Goal: Task Accomplishment & Management: Use online tool/utility

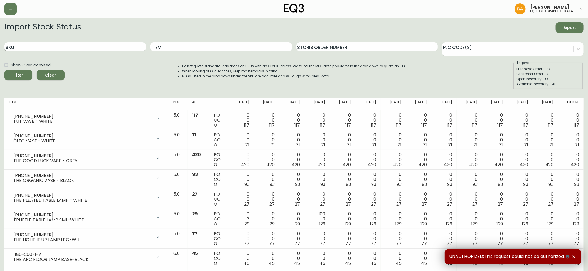
drag, startPoint x: 24, startPoint y: 43, endPoint x: 27, endPoint y: 48, distance: 6.6
click at [24, 44] on input "SKU" at bounding box center [74, 46] width 141 height 9
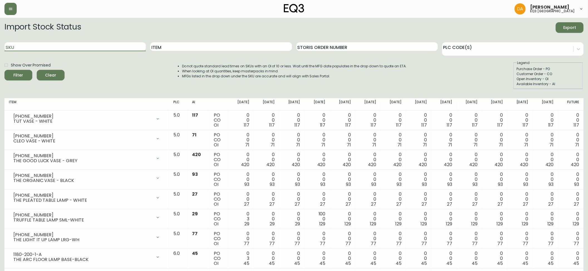
paste input "[PHONE_NUMBER]"
type input "[PHONE_NUMBER]"
click at [4, 70] on button "Filter" at bounding box center [18, 75] width 28 height 11
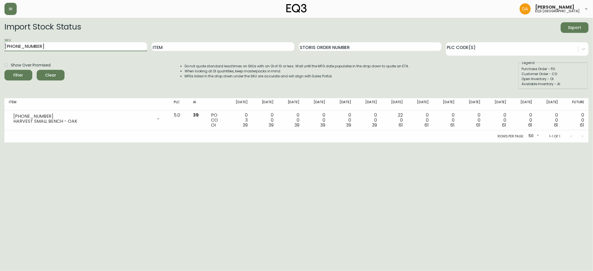
drag, startPoint x: 61, startPoint y: 45, endPoint x: 0, endPoint y: 48, distance: 61.5
click at [0, 48] on main "Import Stock Status Export SKU [PHONE_NUMBER] Item Storis Order Number PLC Code…" at bounding box center [296, 80] width 593 height 125
paste input "[PHONE_NUMBER]"
type input "[PHONE_NUMBER]"
click at [4, 70] on button "Filter" at bounding box center [18, 75] width 28 height 11
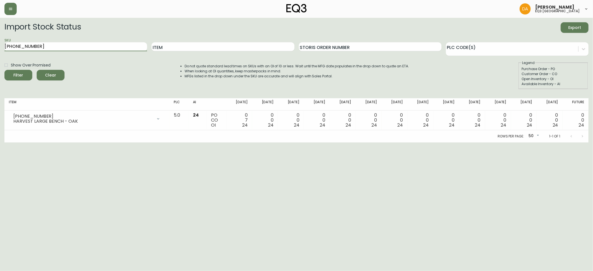
drag, startPoint x: 76, startPoint y: 42, endPoint x: 0, endPoint y: 43, distance: 75.6
click at [0, 43] on main "Import Stock Status Export SKU [PHONE_NUMBER] Item Storis Order Number PLC Code…" at bounding box center [296, 80] width 593 height 125
paste input "7050-347-16-A"
type input "7050-347-16-A"
click at [4, 70] on button "Filter" at bounding box center [18, 75] width 28 height 11
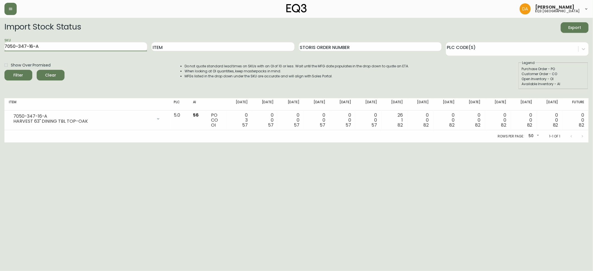
drag, startPoint x: 64, startPoint y: 47, endPoint x: 0, endPoint y: 25, distance: 67.4
click at [0, 25] on main "Import Stock Status Export SKU 7050-347-16-A Item Storis Order Number PLC Code(…" at bounding box center [296, 80] width 593 height 125
paste input "7050-347-16-B"
type input "7050-347-16-B"
click at [4, 70] on button "Filter" at bounding box center [18, 75] width 28 height 11
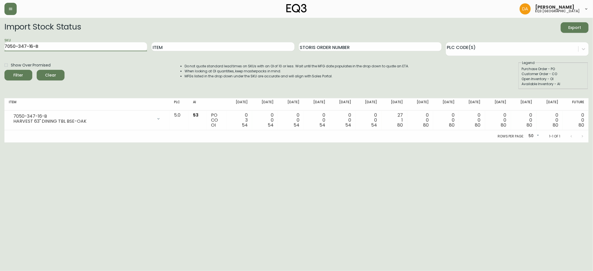
drag, startPoint x: 52, startPoint y: 46, endPoint x: 0, endPoint y: 46, distance: 51.7
click at [0, 46] on main "Import Stock Status Export SKU 7050-347-16-B Item Storis Order Number PLC Code(…" at bounding box center [296, 80] width 593 height 125
paste input "7050-350-16-A"
type input "7050-350-16-A"
click at [4, 70] on button "Filter" at bounding box center [18, 75] width 28 height 11
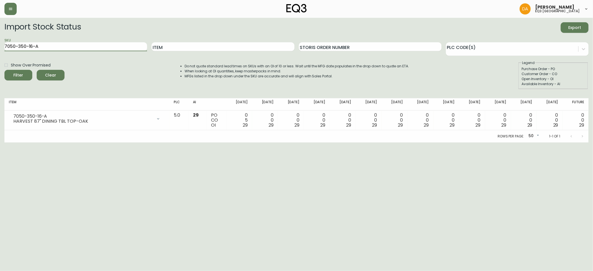
drag, startPoint x: 58, startPoint y: 48, endPoint x: 2, endPoint y: 27, distance: 60.0
click at [0, 29] on main "Import Stock Status Export SKU 7050-350-16-A Item Storis Order Number PLC Code(…" at bounding box center [296, 80] width 593 height 125
paste input "7050-350-16-B"
type input "7050-350-16-B"
click at [4, 70] on button "Filter" at bounding box center [18, 75] width 28 height 11
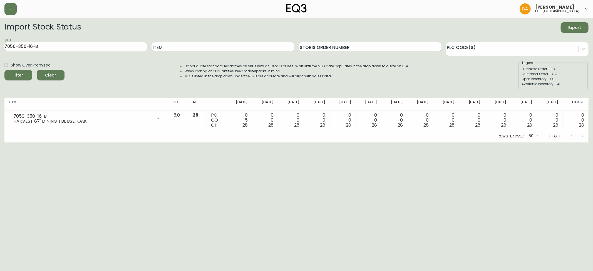
drag, startPoint x: 0, startPoint y: 42, endPoint x: 3, endPoint y: 39, distance: 4.7
click at [0, 43] on main "Import Stock Status Export SKU 7050-350-16-B Item Storis Order Number PLC Code(…" at bounding box center [296, 80] width 593 height 125
paste input "[PHONE_NUMBER]"
type input "[PHONE_NUMBER]"
click at [4, 70] on button "Filter" at bounding box center [18, 75] width 28 height 11
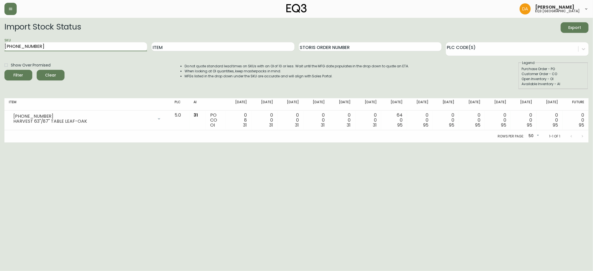
drag, startPoint x: 32, startPoint y: 48, endPoint x: 3, endPoint y: 33, distance: 32.0
click at [0, 47] on main "Import Stock Status Export SKU [PHONE_NUMBER] Item Storis Order Number PLC Code…" at bounding box center [296, 80] width 593 height 125
paste input "[PHONE_NUMBER]"
type input "[PHONE_NUMBER]"
click at [4, 70] on button "Filter" at bounding box center [18, 75] width 28 height 11
